Goal: Information Seeking & Learning: Check status

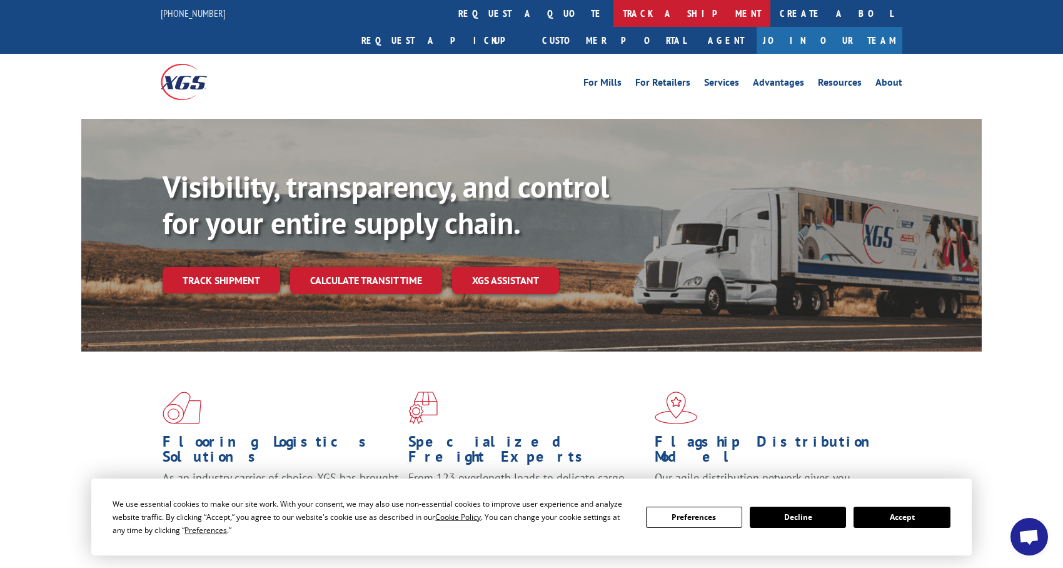
click at [614, 13] on link "track a shipment" at bounding box center [692, 13] width 157 height 27
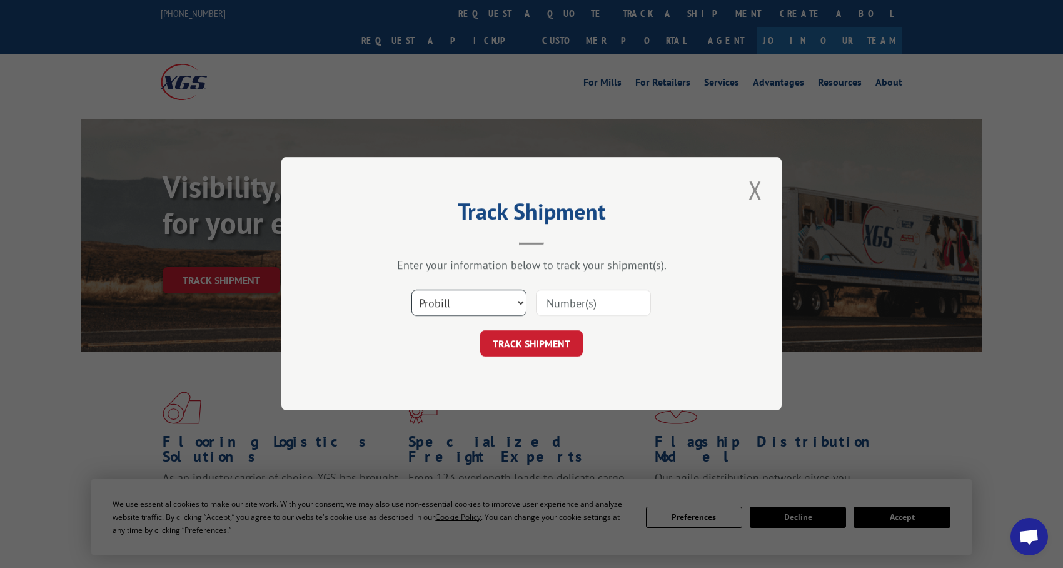
click at [516, 296] on select "Select category... Probill BOL PO" at bounding box center [469, 303] width 115 height 26
select select "bol"
click at [412, 290] on select "Select category... Probill BOL PO" at bounding box center [469, 303] width 115 height 26
click at [527, 348] on button "TRACK SHIPMENT" at bounding box center [531, 344] width 103 height 26
click at [566, 309] on input at bounding box center [593, 303] width 115 height 26
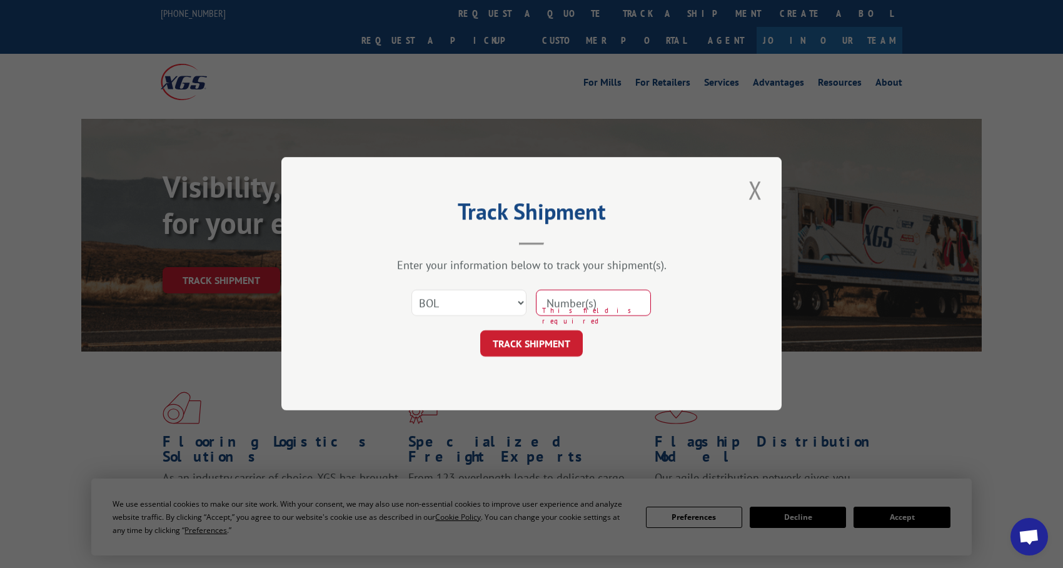
paste input "2825832"
type input "2825832"
click at [528, 346] on button "TRACK SHIPMENT" at bounding box center [531, 344] width 103 height 26
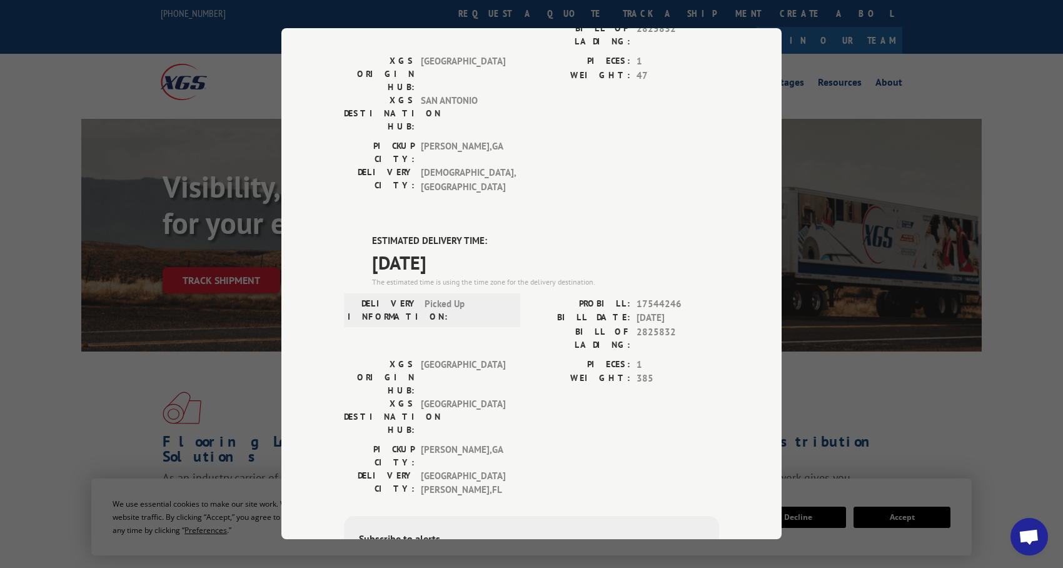
scroll to position [188, 0]
